Goal: Find specific page/section: Find specific page/section

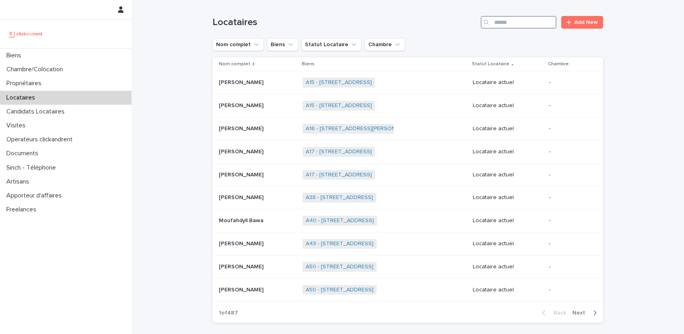
click at [503, 18] on input "Search" at bounding box center [519, 22] width 76 height 13
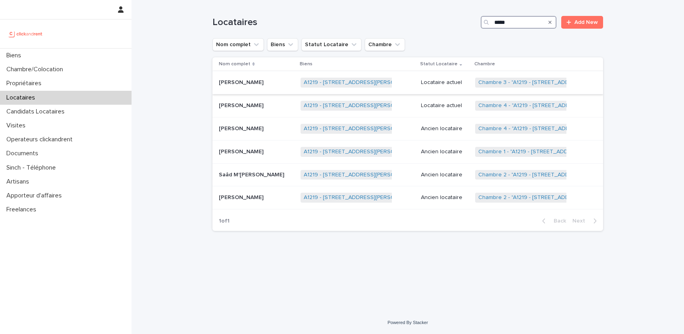
type input "*****"
click at [269, 90] on td "[PERSON_NAME] [PERSON_NAME]" at bounding box center [254, 82] width 85 height 23
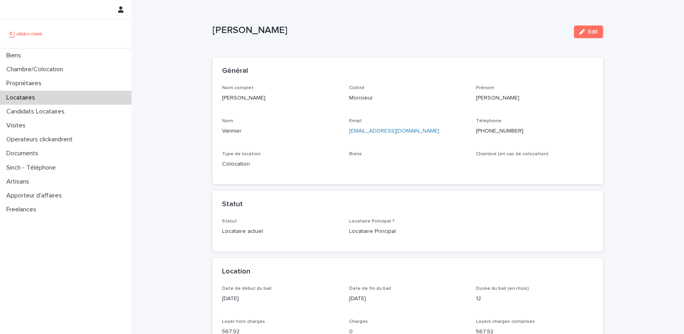
drag, startPoint x: 262, startPoint y: 97, endPoint x: 218, endPoint y: 97, distance: 44.2
click at [218, 97] on div "Nom complet [PERSON_NAME] Civilité Monsieur [PERSON_NAME] Email [EMAIL_ADDRESS]…" at bounding box center [407, 135] width 390 height 100
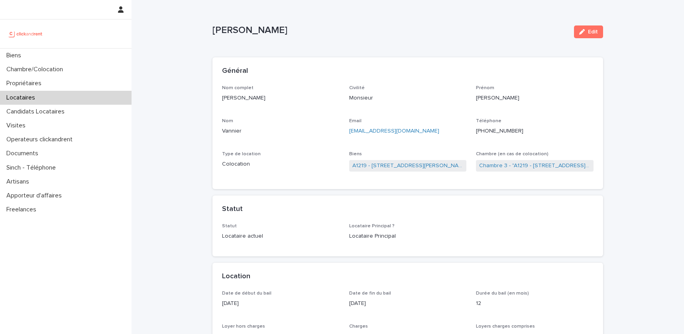
copy p "[PERSON_NAME]"
drag, startPoint x: 531, startPoint y: 134, endPoint x: 482, endPoint y: 133, distance: 49.0
click at [482, 133] on p "[PHONE_NUMBER]" at bounding box center [535, 131] width 118 height 8
copy ringoverc2c-84e06f14122c "[PHONE_NUMBER]"
drag, startPoint x: 460, startPoint y: 179, endPoint x: 351, endPoint y: 169, distance: 109.6
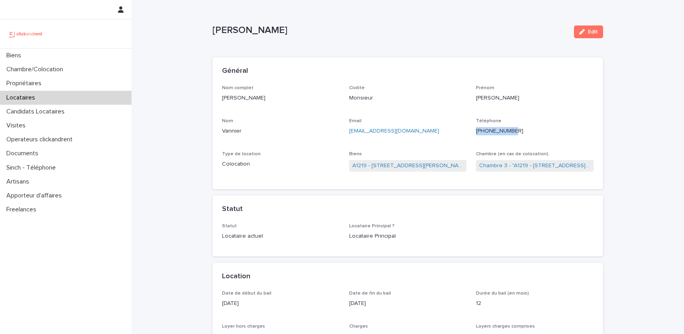
click at [351, 169] on div "Biens A1219 - [STREET_ADDRESS][PERSON_NAME] 94240" at bounding box center [408, 165] width 118 height 28
copy link "A1219 - [STREET_ADDRESS][PERSON_NAME] 94240"
click at [422, 165] on link "A1219 - [STREET_ADDRESS][PERSON_NAME] 94240" at bounding box center [407, 166] width 111 height 8
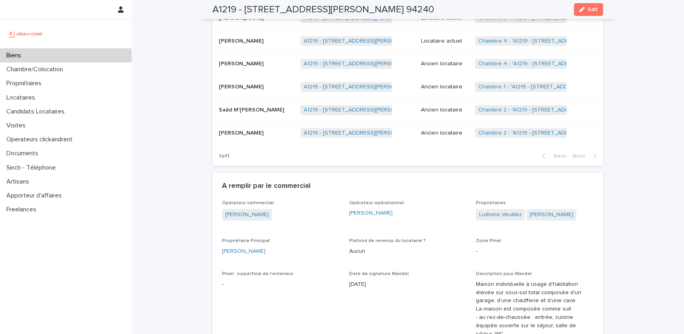
scroll to position [446, 0]
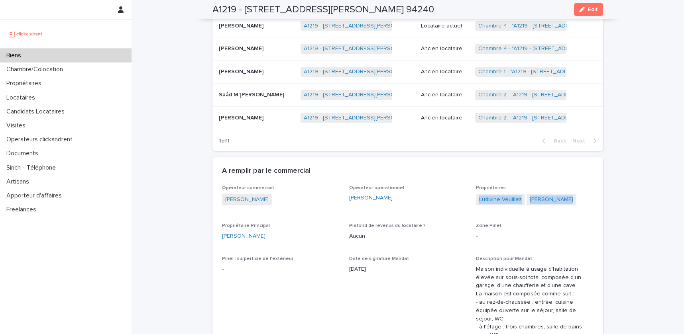
drag, startPoint x: 585, startPoint y: 200, endPoint x: 477, endPoint y: 200, distance: 108.0
click at [477, 200] on div "[PERSON_NAME] [PERSON_NAME]" at bounding box center [535, 200] width 118 height 13
copy div "[PERSON_NAME] [PERSON_NAME]"
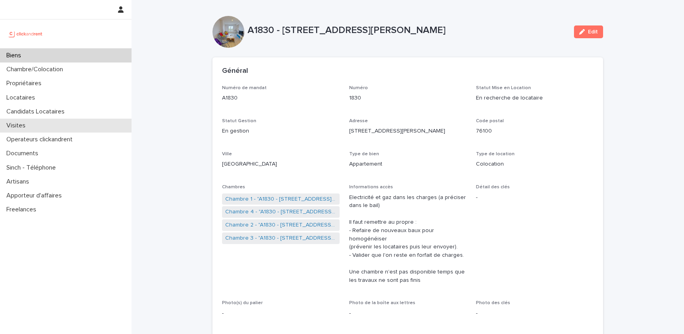
click at [51, 124] on div "Visites" at bounding box center [65, 126] width 131 height 14
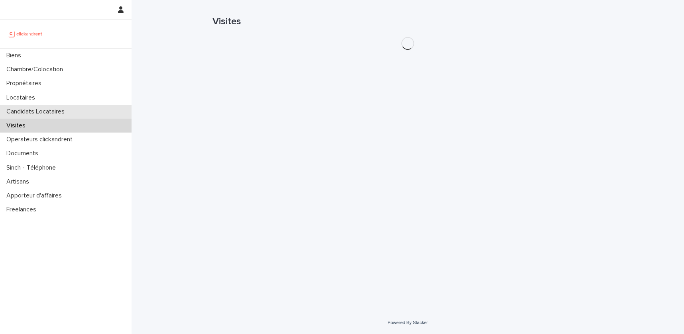
click at [67, 114] on p "Candidats Locataires" at bounding box center [37, 112] width 68 height 8
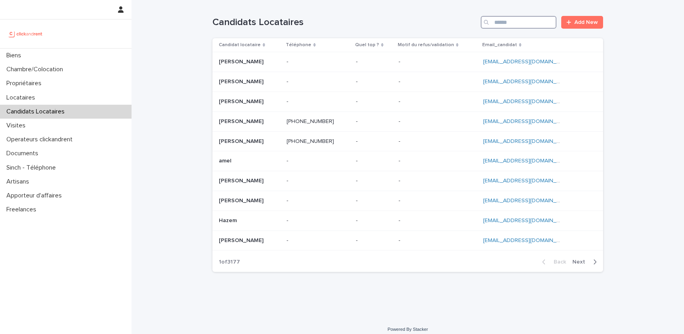
click at [529, 26] on input "Search" at bounding box center [519, 22] width 76 height 13
paste input "**********"
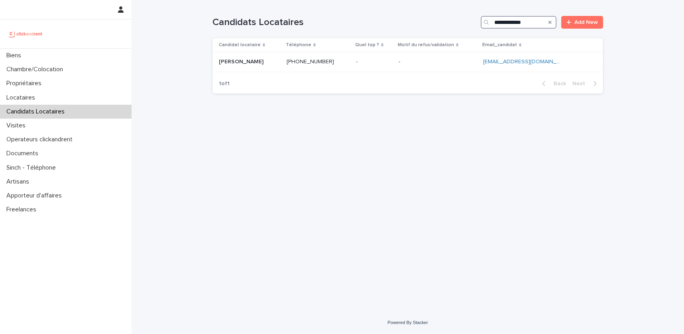
type input "**********"
click at [358, 56] on div "- -" at bounding box center [374, 61] width 36 height 13
